Goal: Task Accomplishment & Management: Manage account settings

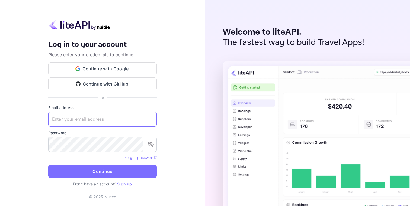
click at [62, 117] on input "text" at bounding box center [102, 119] width 108 height 15
type input "[EMAIL_ADDRESS][DOMAIN_NAME]"
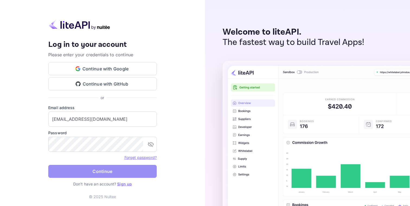
click at [92, 170] on button "Continue" at bounding box center [102, 171] width 108 height 13
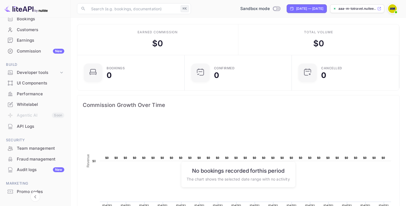
scroll to position [66, 0]
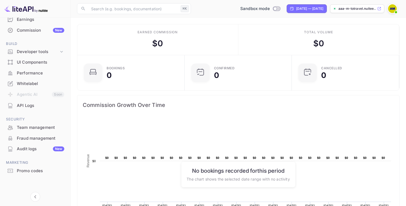
click at [31, 81] on div "Whitelabel" at bounding box center [40, 84] width 47 height 6
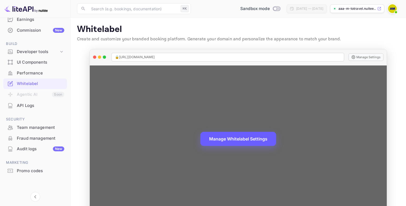
click at [257, 140] on button "Manage Whitelabel Settings" at bounding box center [238, 139] width 76 height 14
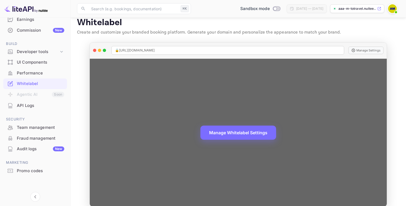
scroll to position [14, 0]
